Goal: Understand process/instructions: Learn about a topic

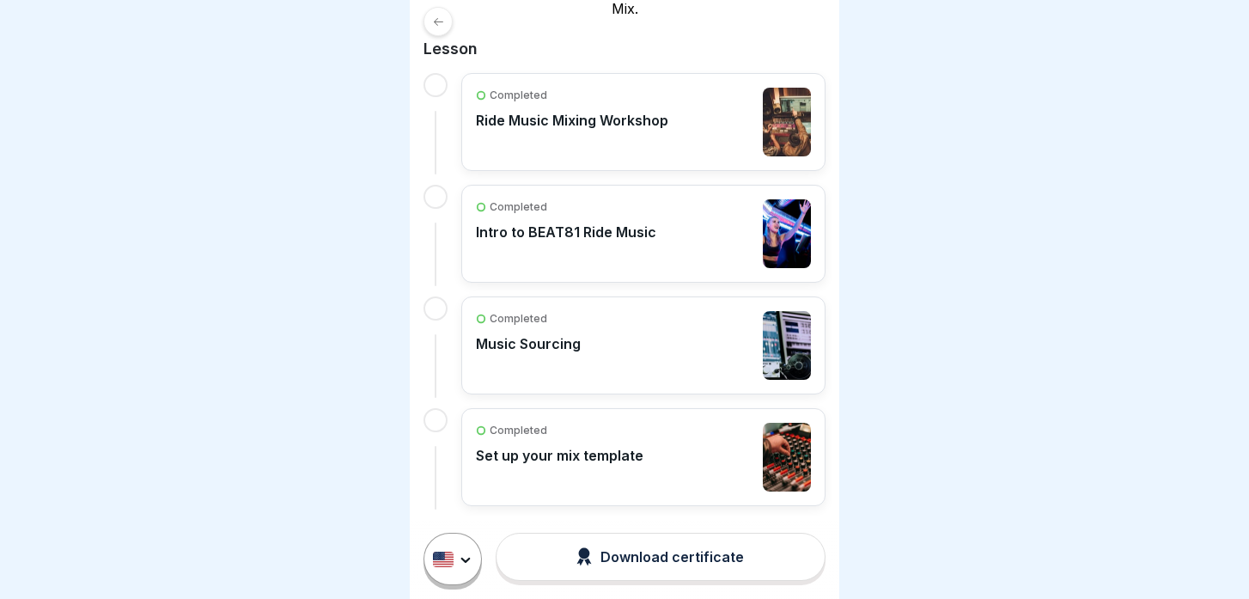
scroll to position [404, 0]
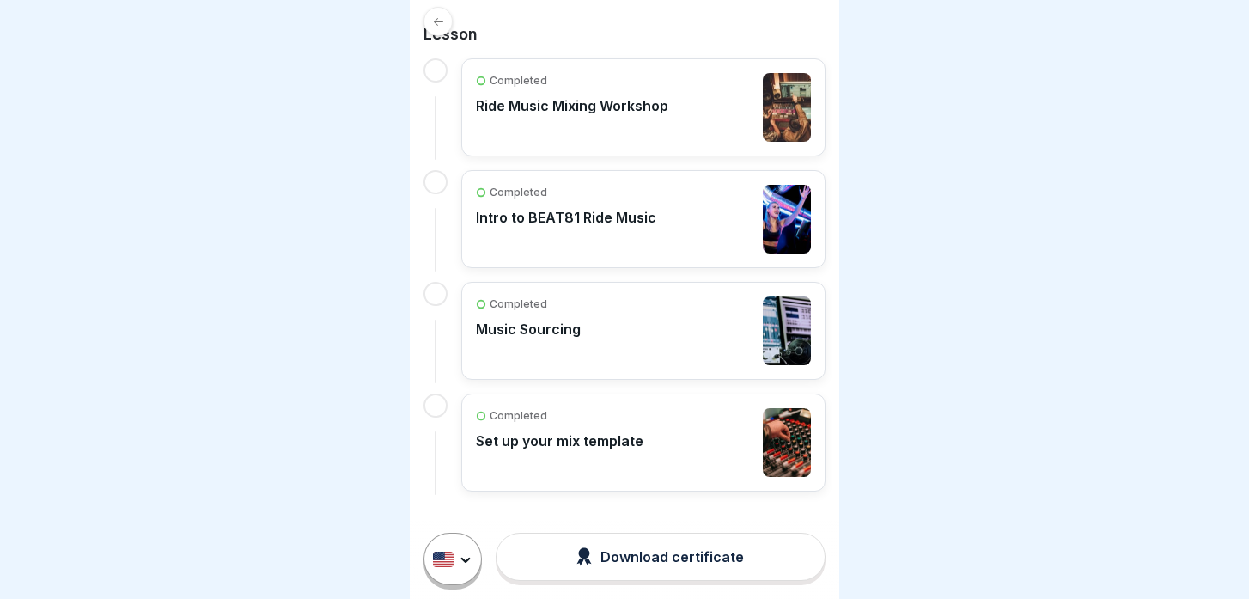
click at [596, 438] on p "Set up your mix template" at bounding box center [560, 440] width 168 height 17
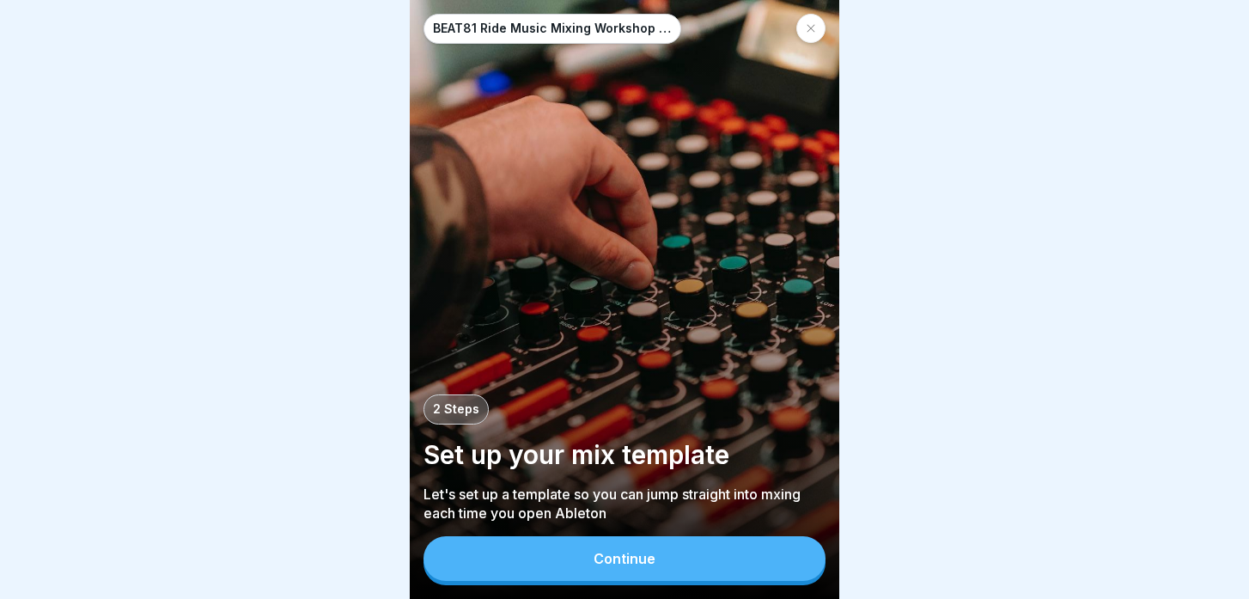
click at [619, 552] on div "Continue" at bounding box center [625, 558] width 62 height 15
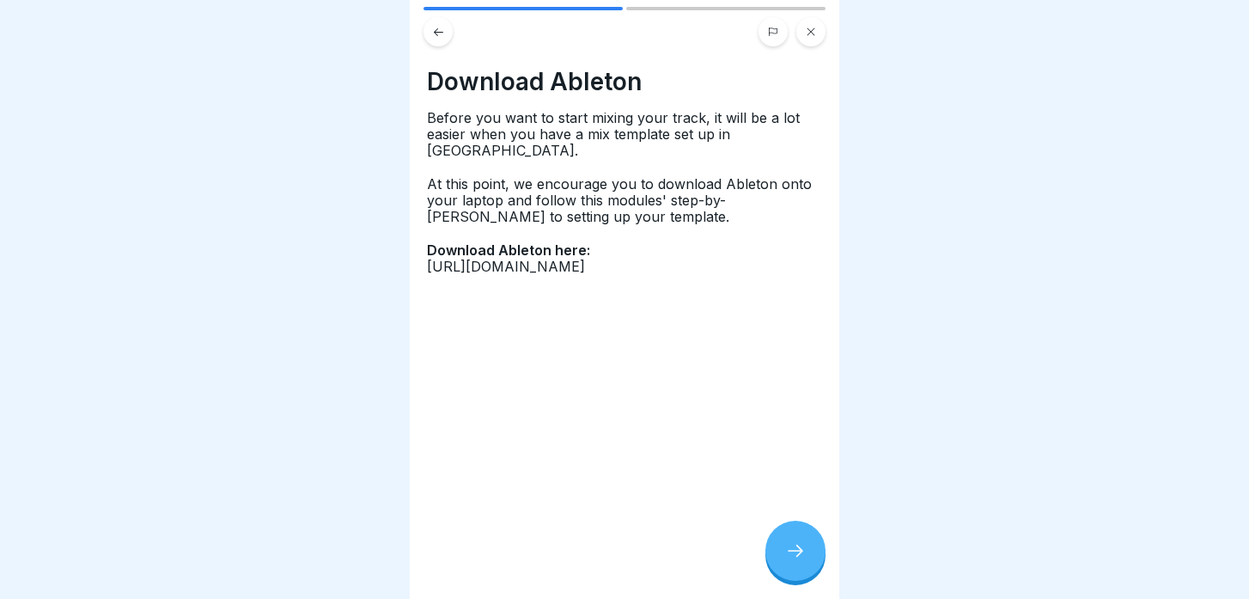
click at [813, 561] on div at bounding box center [796, 551] width 60 height 60
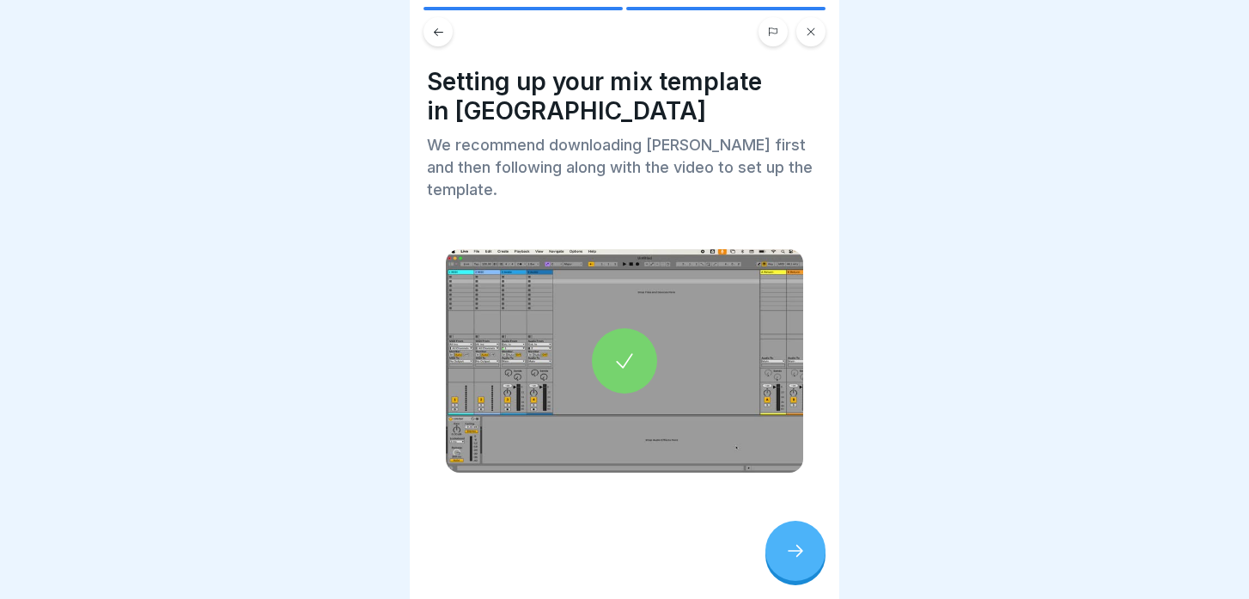
click at [634, 349] on icon at bounding box center [625, 361] width 24 height 24
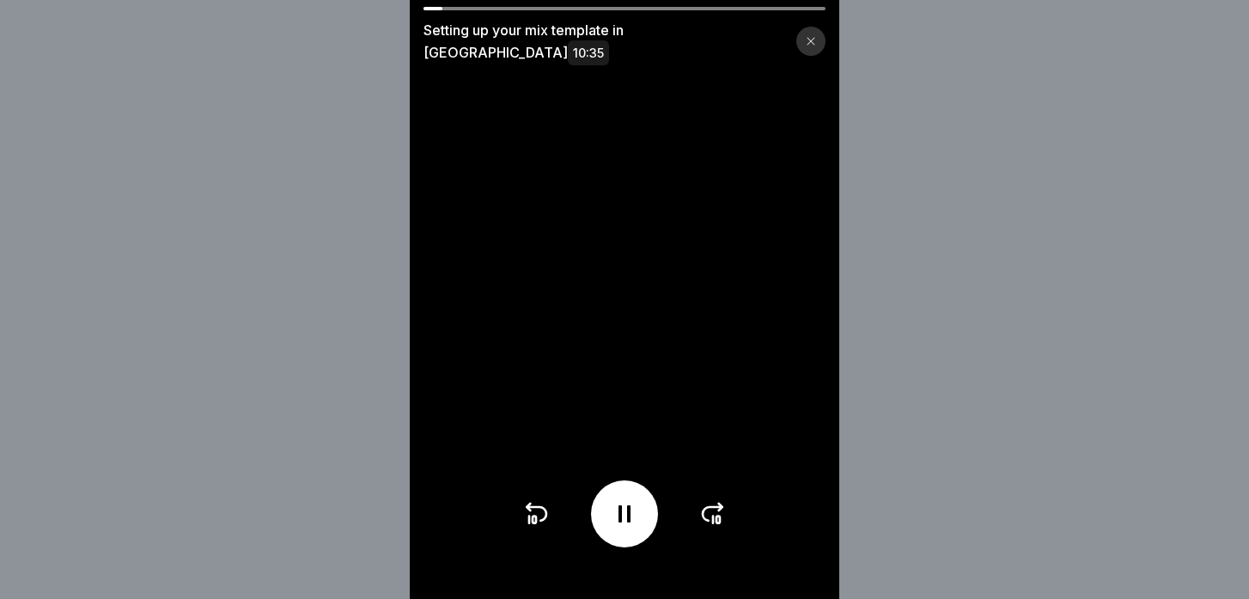
click at [631, 520] on icon at bounding box center [624, 513] width 27 height 27
click at [638, 528] on div at bounding box center [624, 513] width 67 height 67
click at [531, 531] on div at bounding box center [624, 513] width 205 height 67
click at [531, 526] on icon at bounding box center [535, 513] width 27 height 27
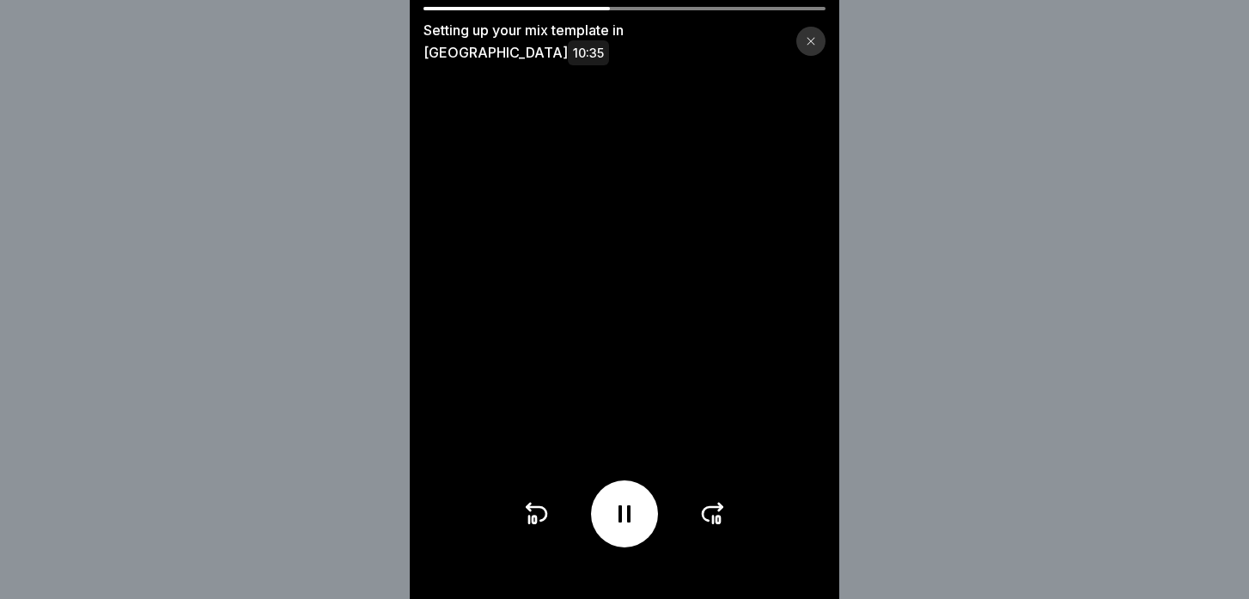
click at [531, 526] on icon at bounding box center [535, 513] width 27 height 27
click at [544, 509] on icon at bounding box center [537, 514] width 20 height 14
click at [639, 515] on div at bounding box center [624, 513] width 67 height 67
click at [639, 504] on div at bounding box center [624, 513] width 67 height 67
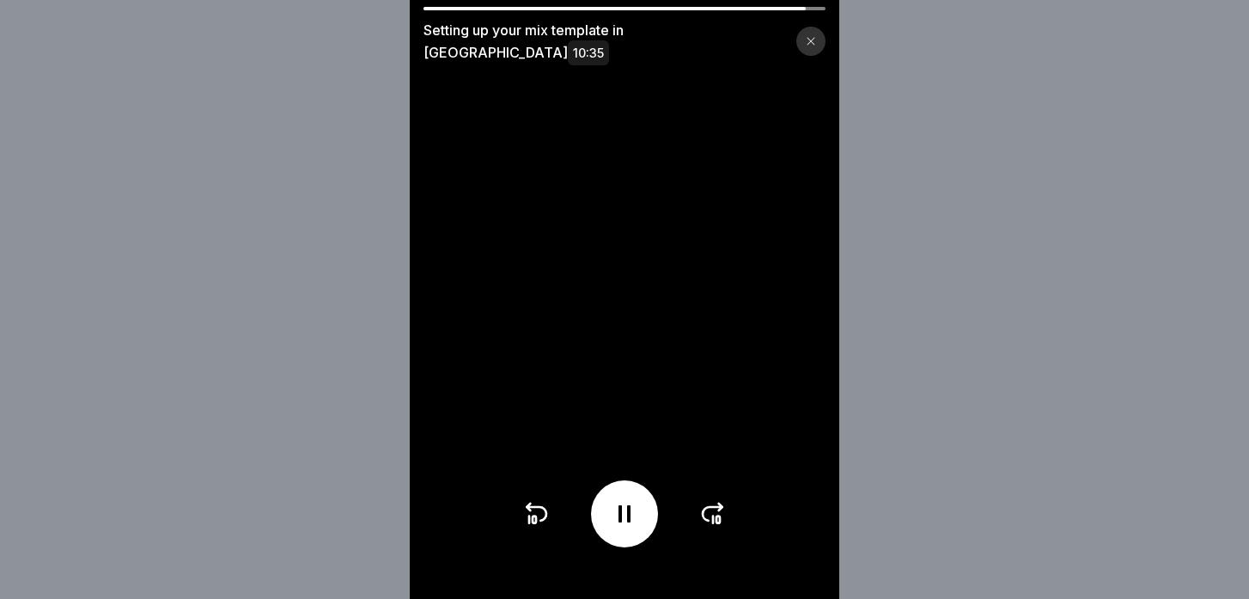
click at [544, 506] on icon at bounding box center [535, 513] width 27 height 27
click at [543, 514] on icon at bounding box center [535, 513] width 27 height 27
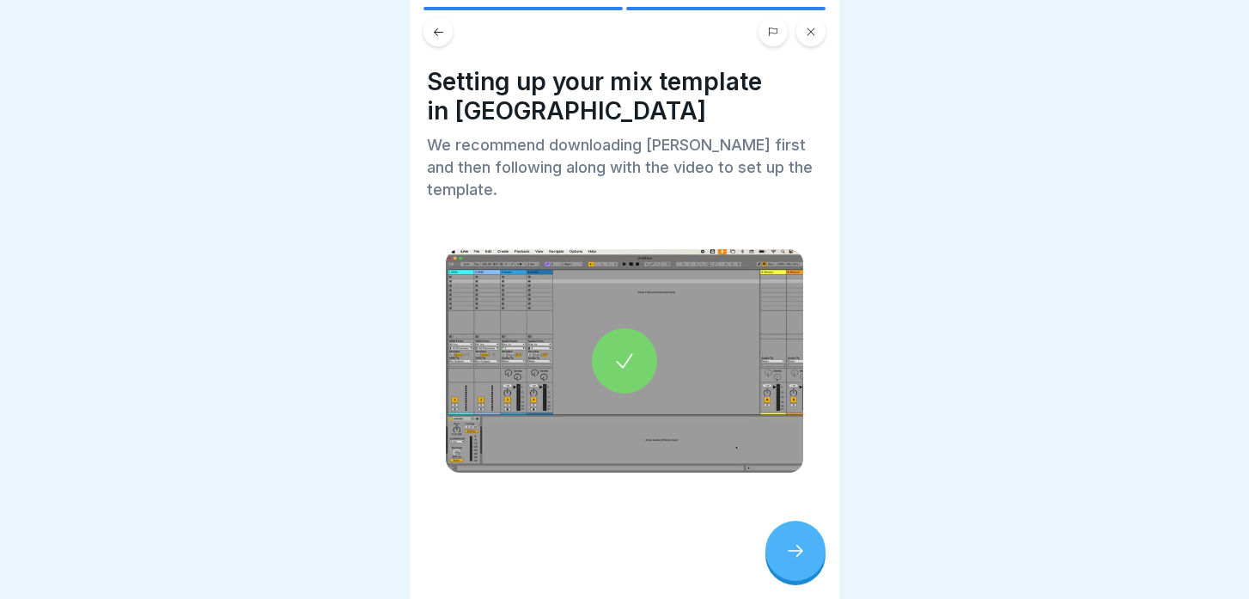
click at [620, 349] on icon at bounding box center [625, 361] width 24 height 24
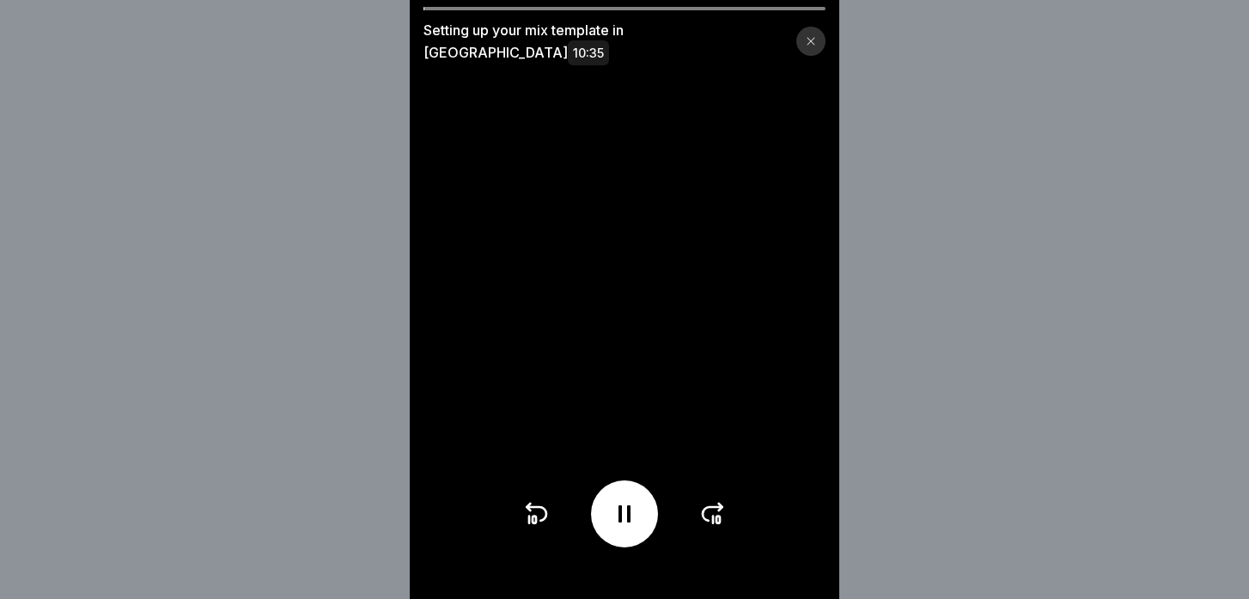
click at [731, 510] on video at bounding box center [625, 299] width 430 height 599
click at [719, 510] on icon at bounding box center [720, 507] width 3 height 7
click at [717, 510] on icon at bounding box center [712, 513] width 27 height 27
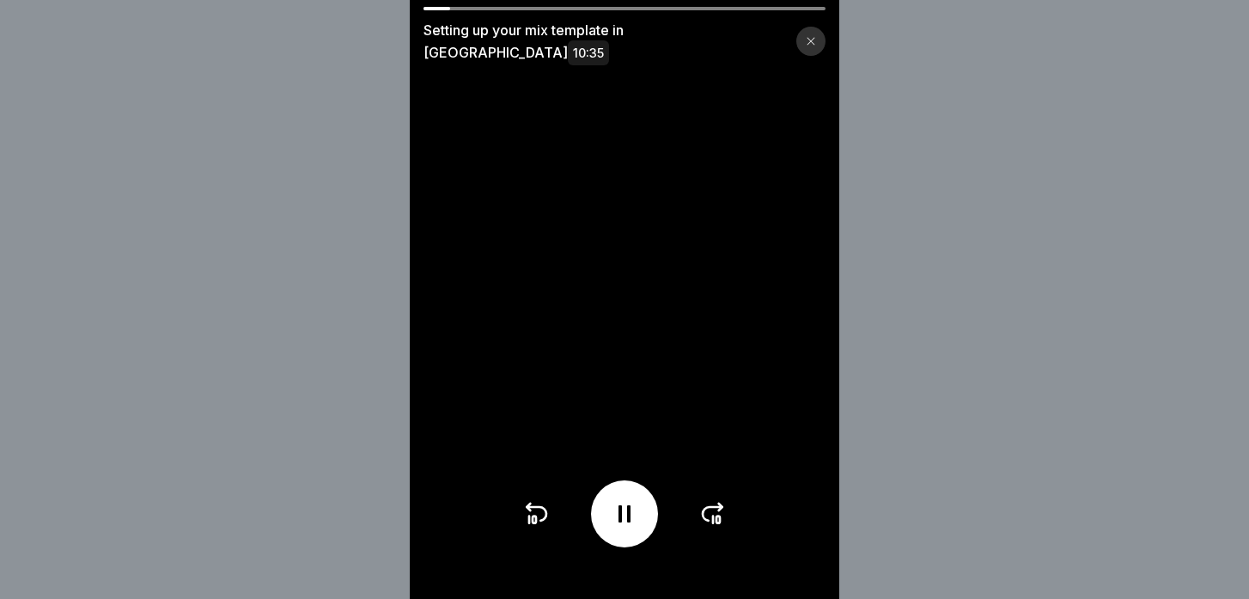
click at [717, 510] on icon at bounding box center [712, 513] width 27 height 27
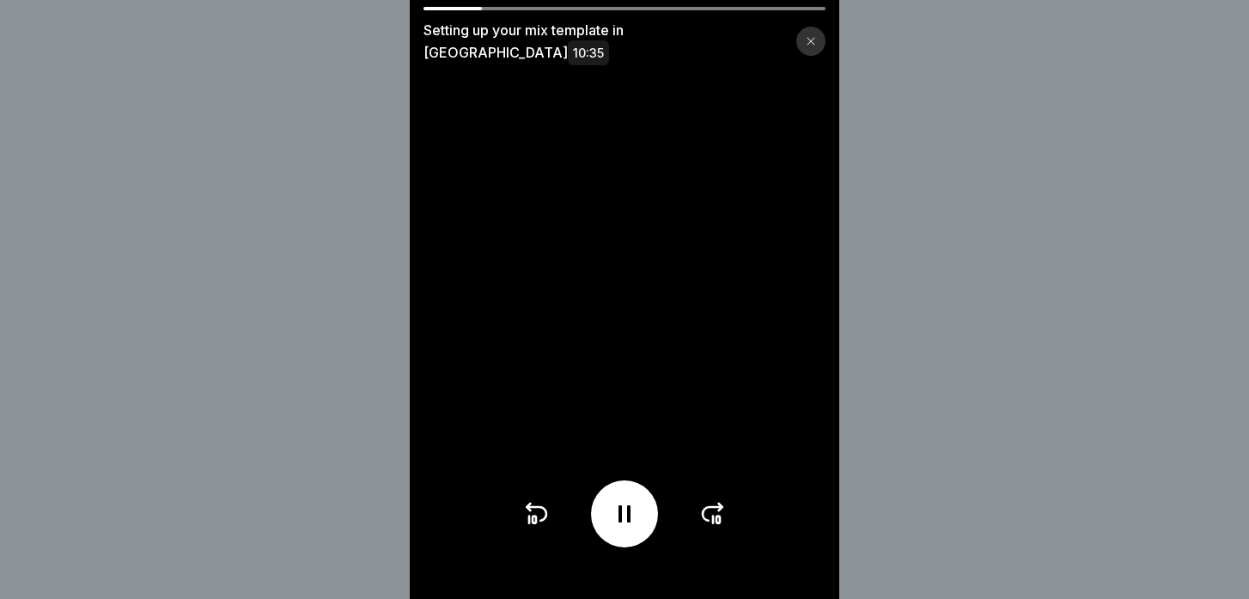
click at [717, 510] on icon at bounding box center [712, 513] width 27 height 27
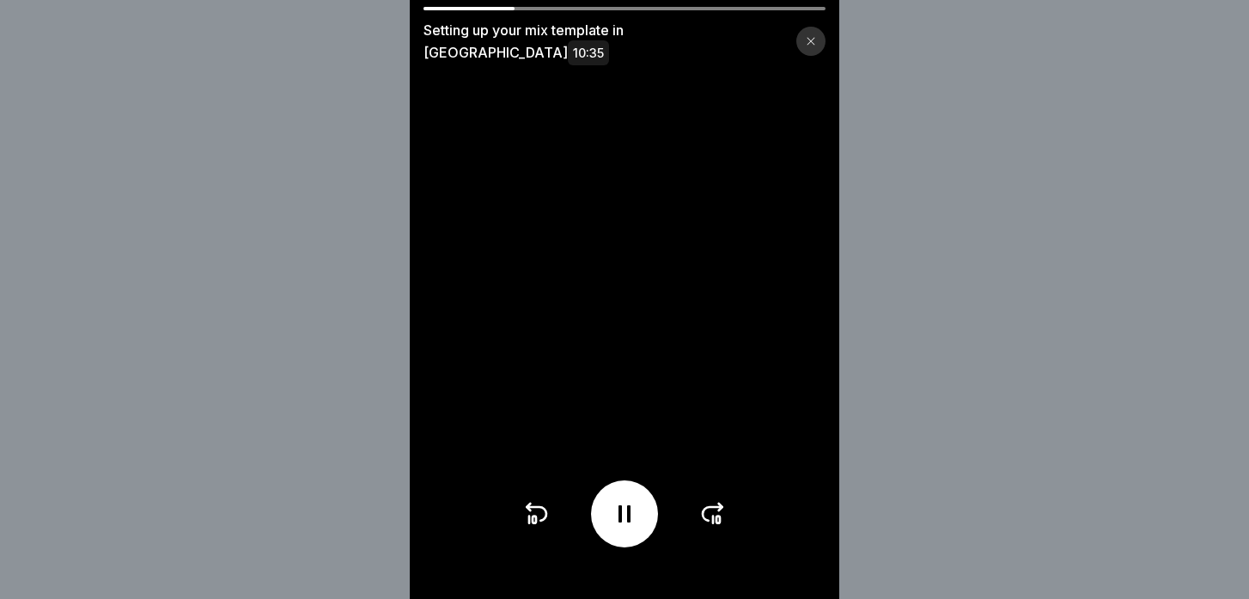
click at [717, 510] on icon at bounding box center [712, 513] width 27 height 27
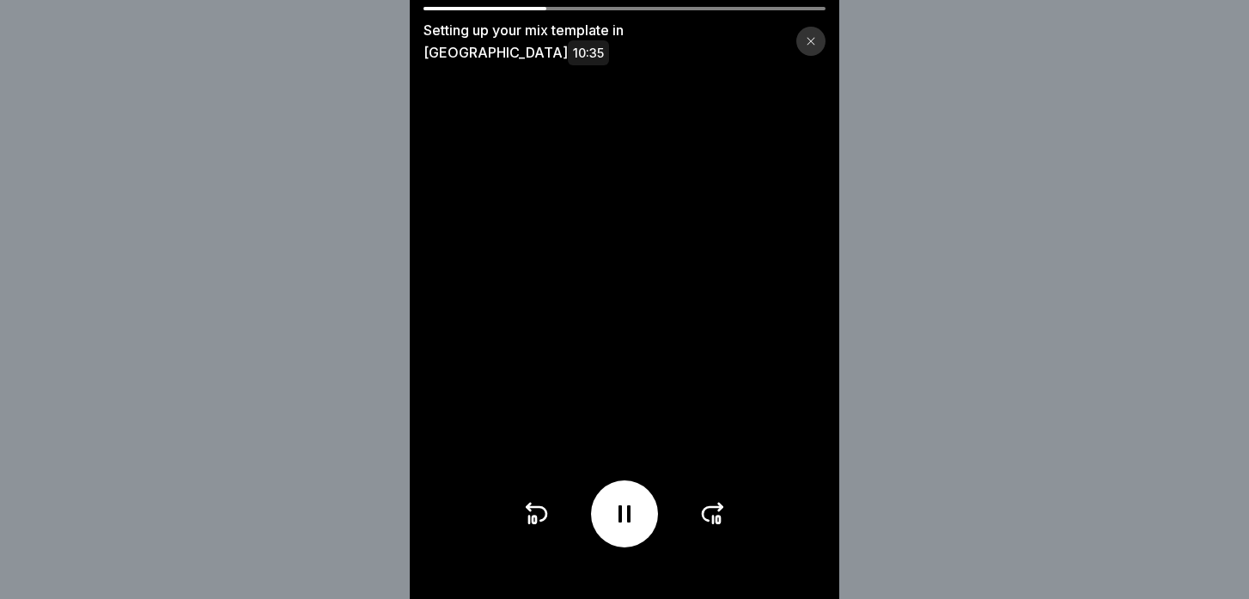
click at [717, 510] on icon at bounding box center [712, 513] width 27 height 27
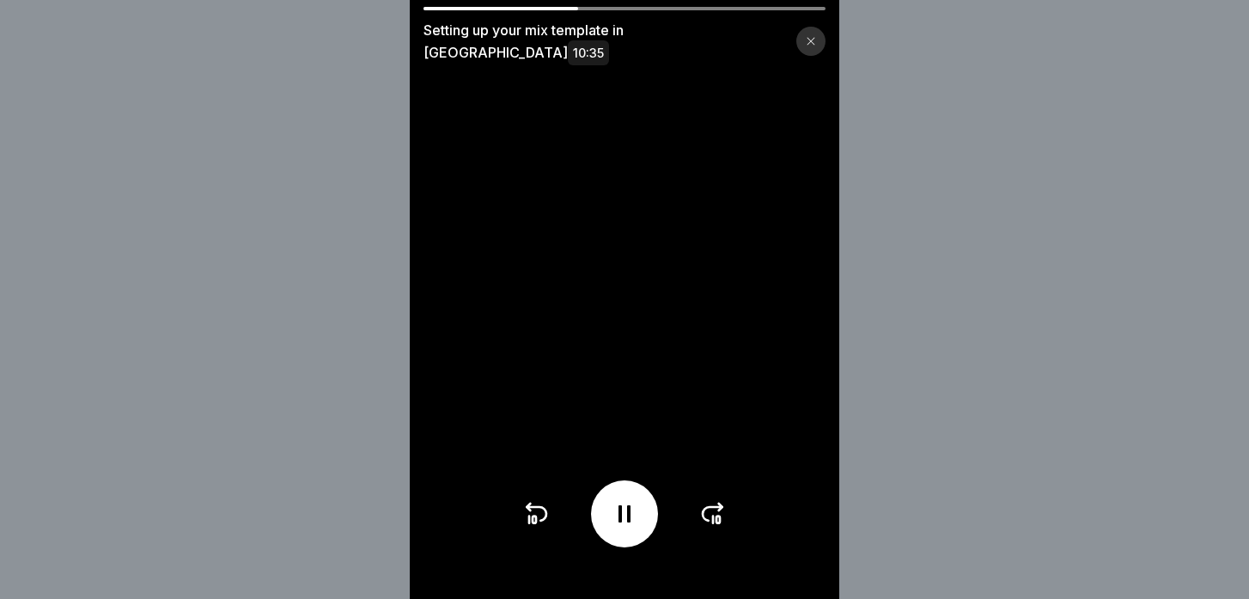
click at [717, 510] on icon at bounding box center [712, 513] width 27 height 27
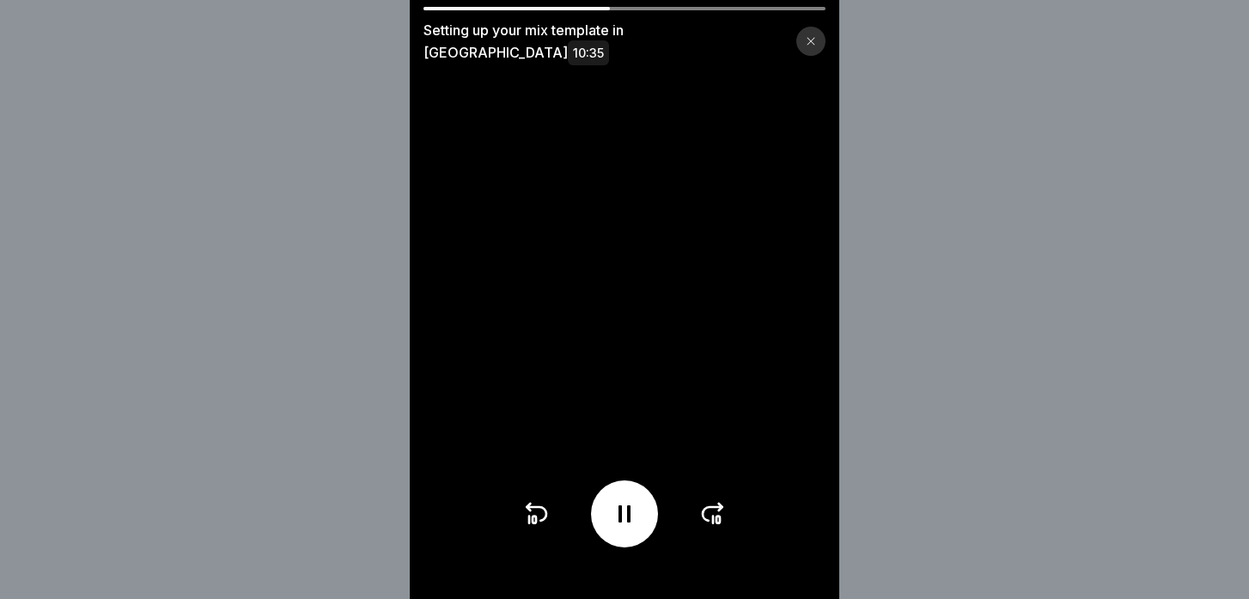
click at [717, 510] on icon at bounding box center [712, 513] width 27 height 27
drag, startPoint x: 717, startPoint y: 510, endPoint x: 694, endPoint y: 507, distance: 22.6
click at [694, 507] on div at bounding box center [624, 513] width 205 height 67
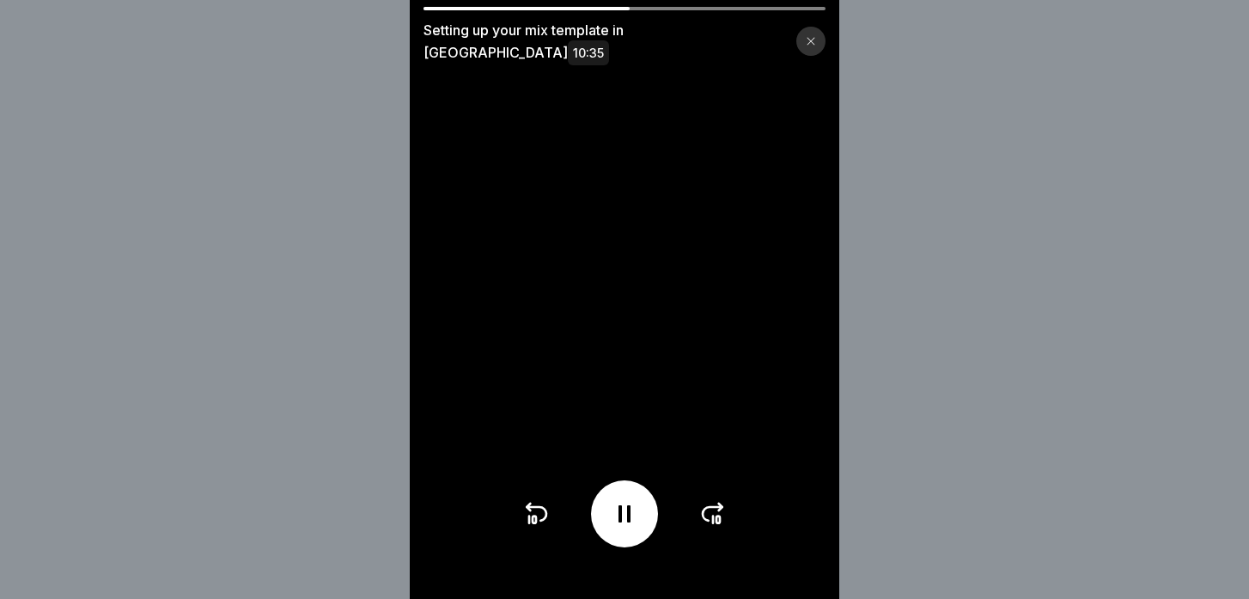
click at [694, 507] on div at bounding box center [624, 513] width 205 height 67
click at [718, 508] on icon at bounding box center [712, 513] width 27 height 27
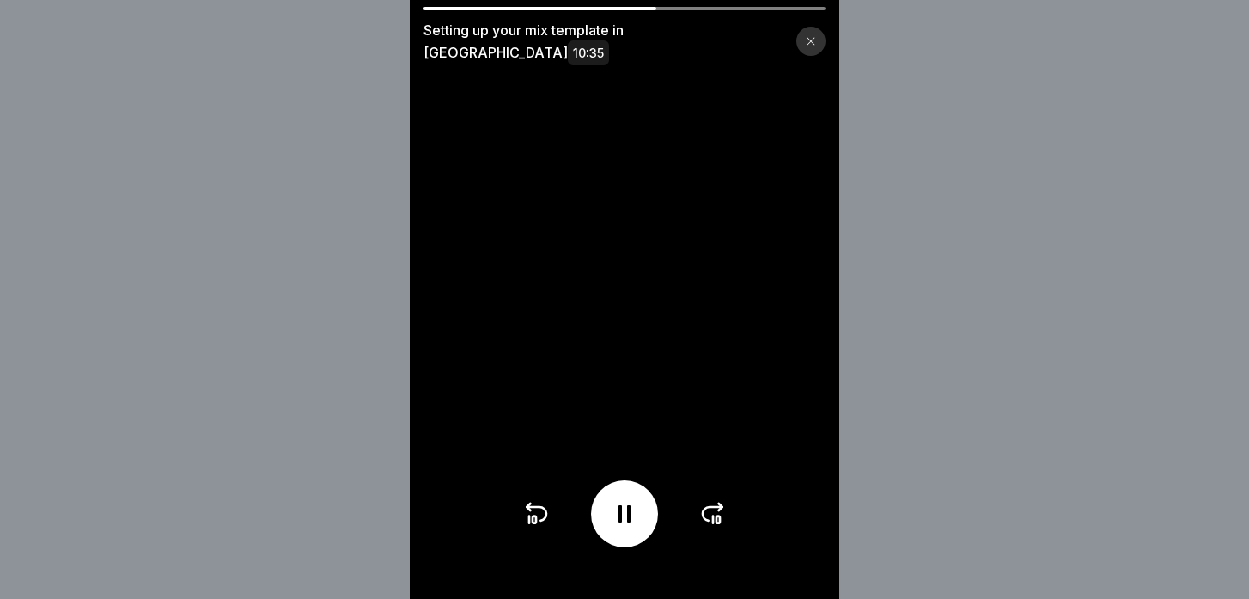
click at [718, 508] on icon at bounding box center [712, 513] width 27 height 27
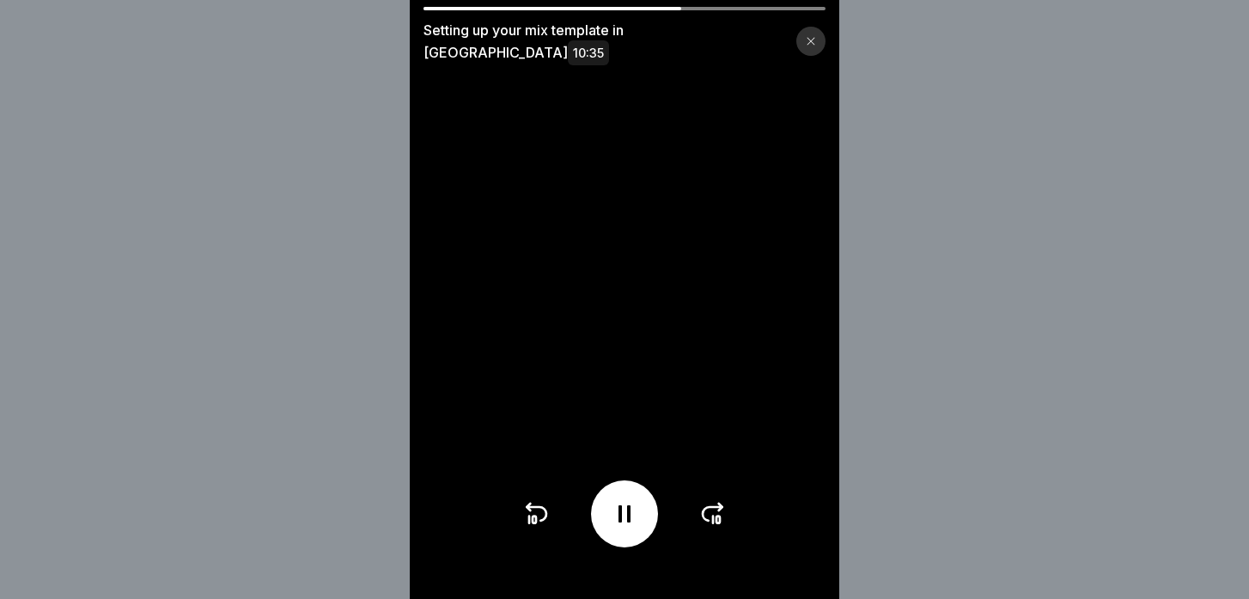
click at [718, 508] on icon at bounding box center [712, 513] width 27 height 27
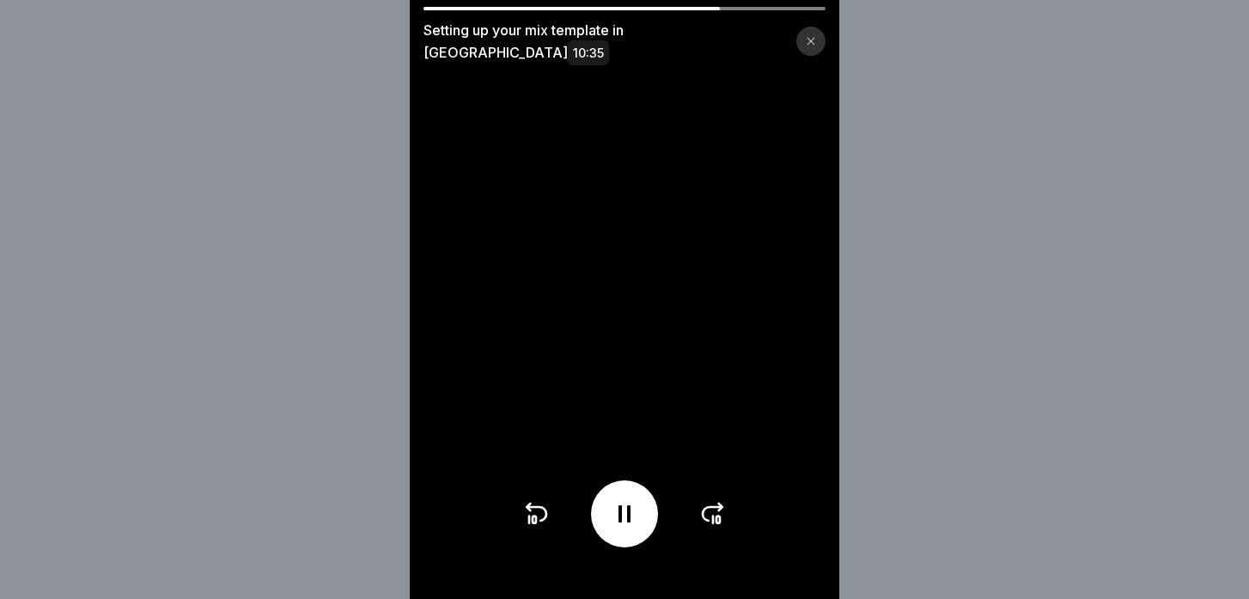
click at [718, 508] on icon at bounding box center [712, 513] width 27 height 27
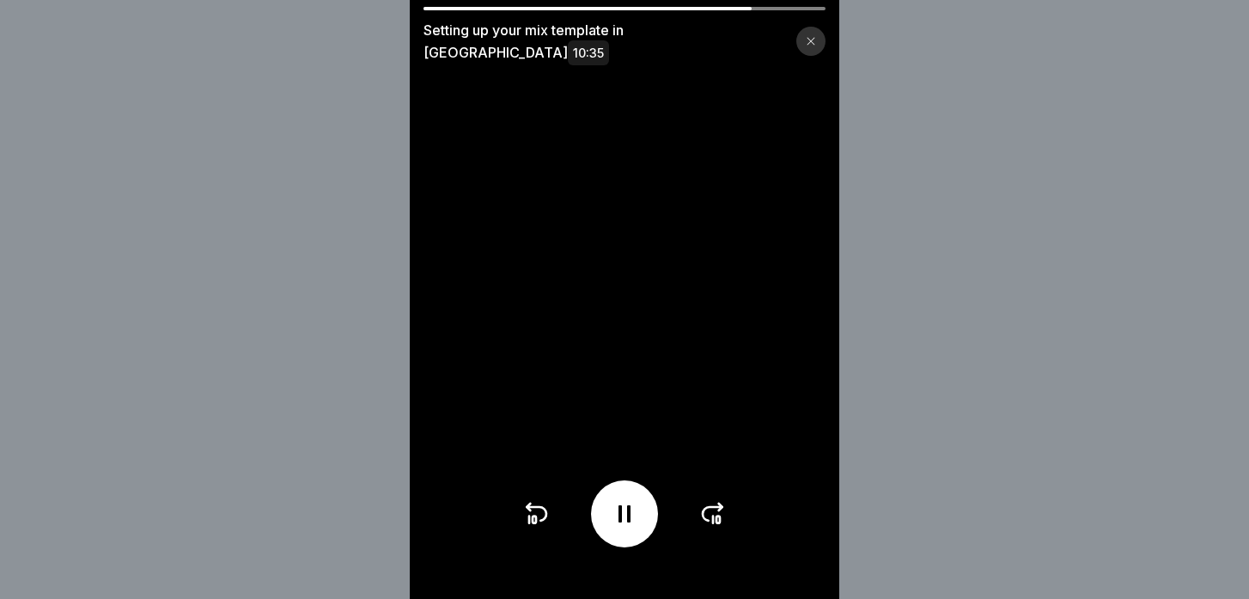
click at [718, 508] on icon at bounding box center [712, 513] width 27 height 27
click at [716, 510] on icon at bounding box center [712, 513] width 27 height 27
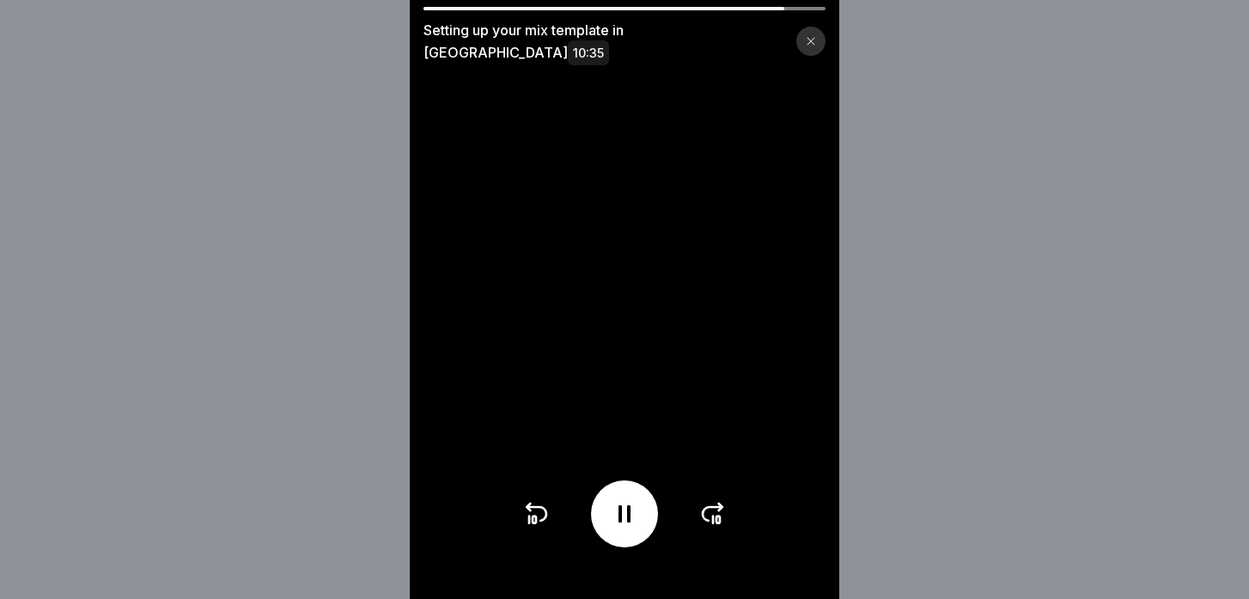
click at [716, 510] on icon at bounding box center [712, 513] width 27 height 27
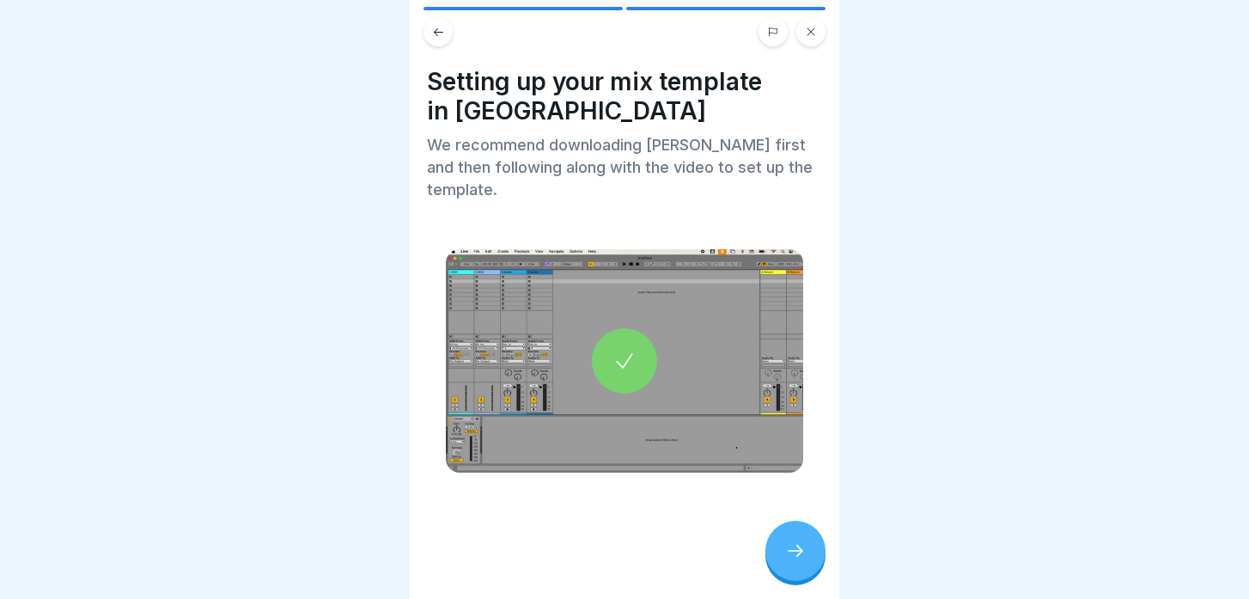
click at [814, 546] on div at bounding box center [796, 551] width 60 height 60
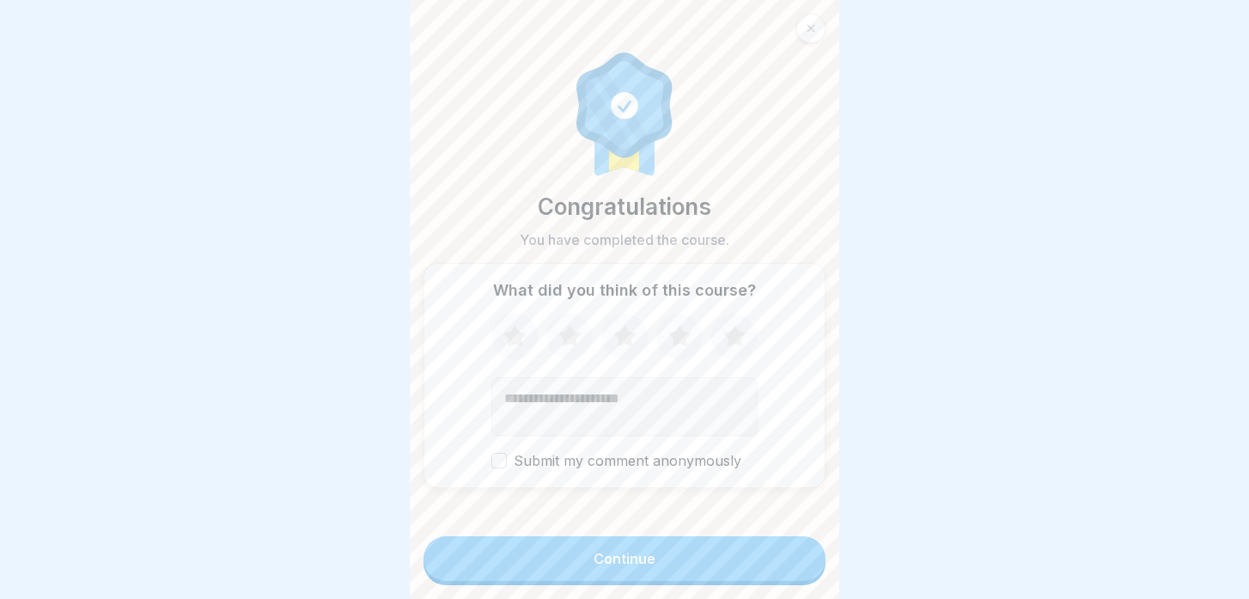
click at [782, 565] on button "Continue" at bounding box center [625, 558] width 402 height 45
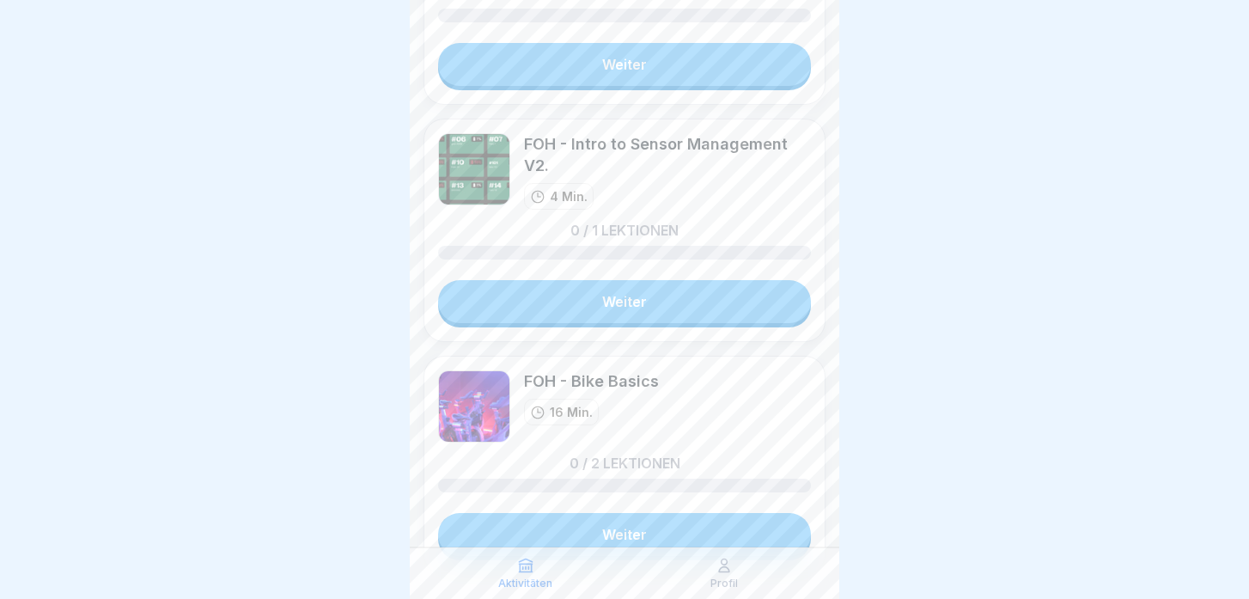
scroll to position [1601, 0]
